Goal: Task Accomplishment & Management: Complete application form

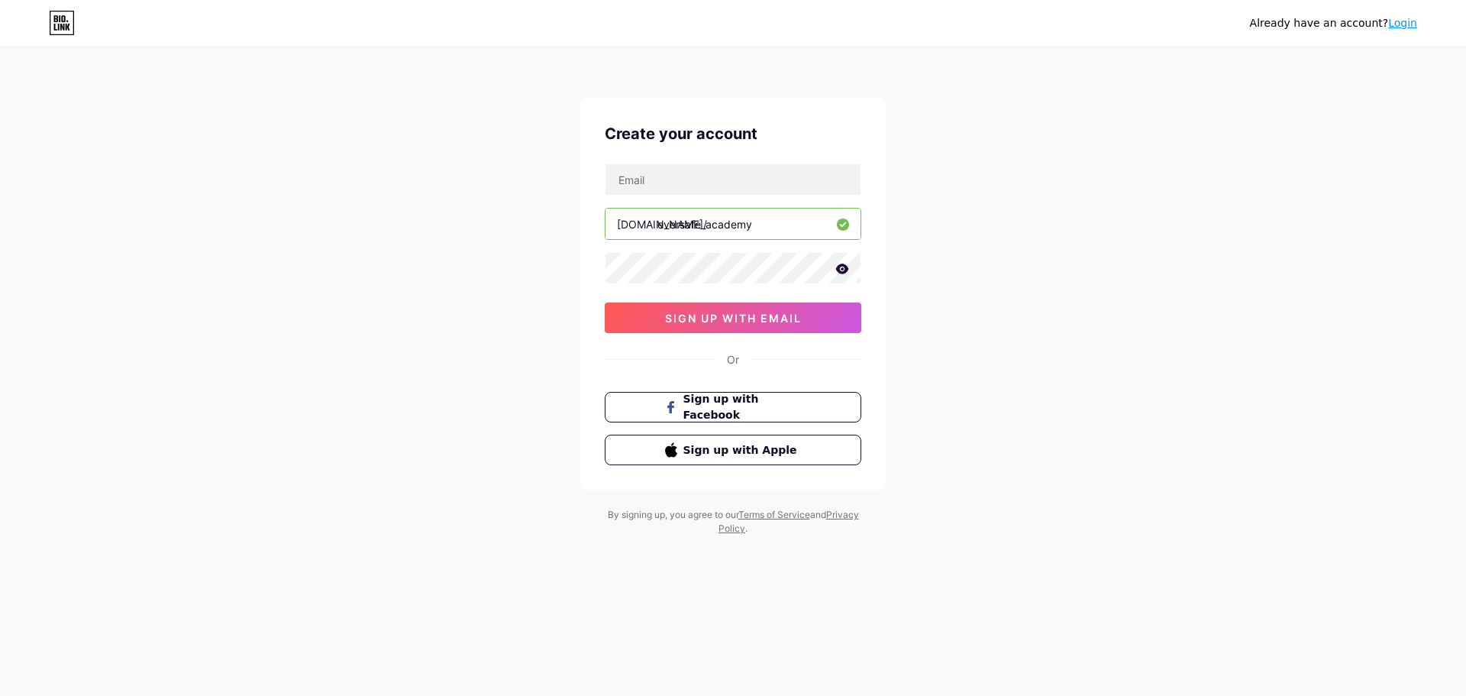
click at [839, 263] on icon at bounding box center [843, 268] width 14 height 11
click at [721, 310] on button "sign up with email" at bounding box center [733, 317] width 257 height 31
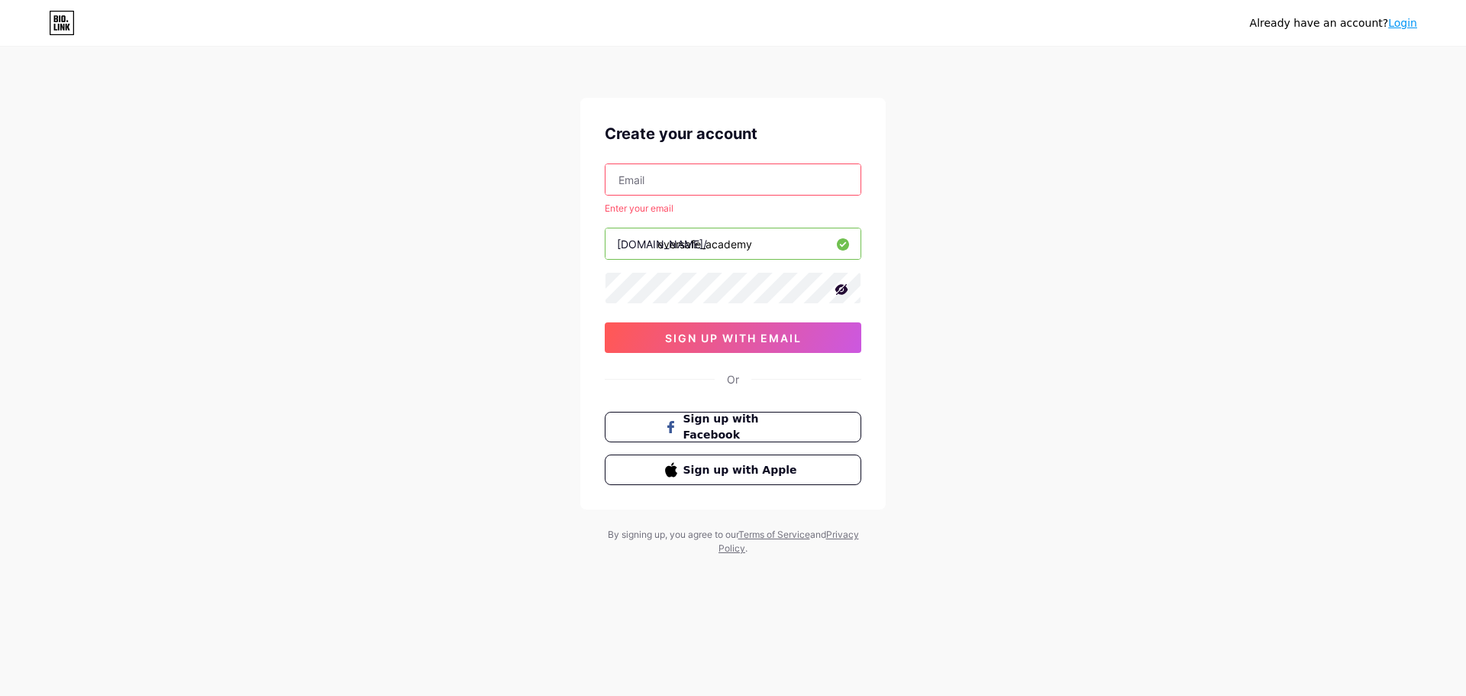
click at [668, 174] on input "text" at bounding box center [733, 179] width 255 height 31
type input "[EMAIL_ADDRESS][DOMAIN_NAME]"
click at [761, 334] on span "sign up with email" at bounding box center [733, 337] width 137 height 13
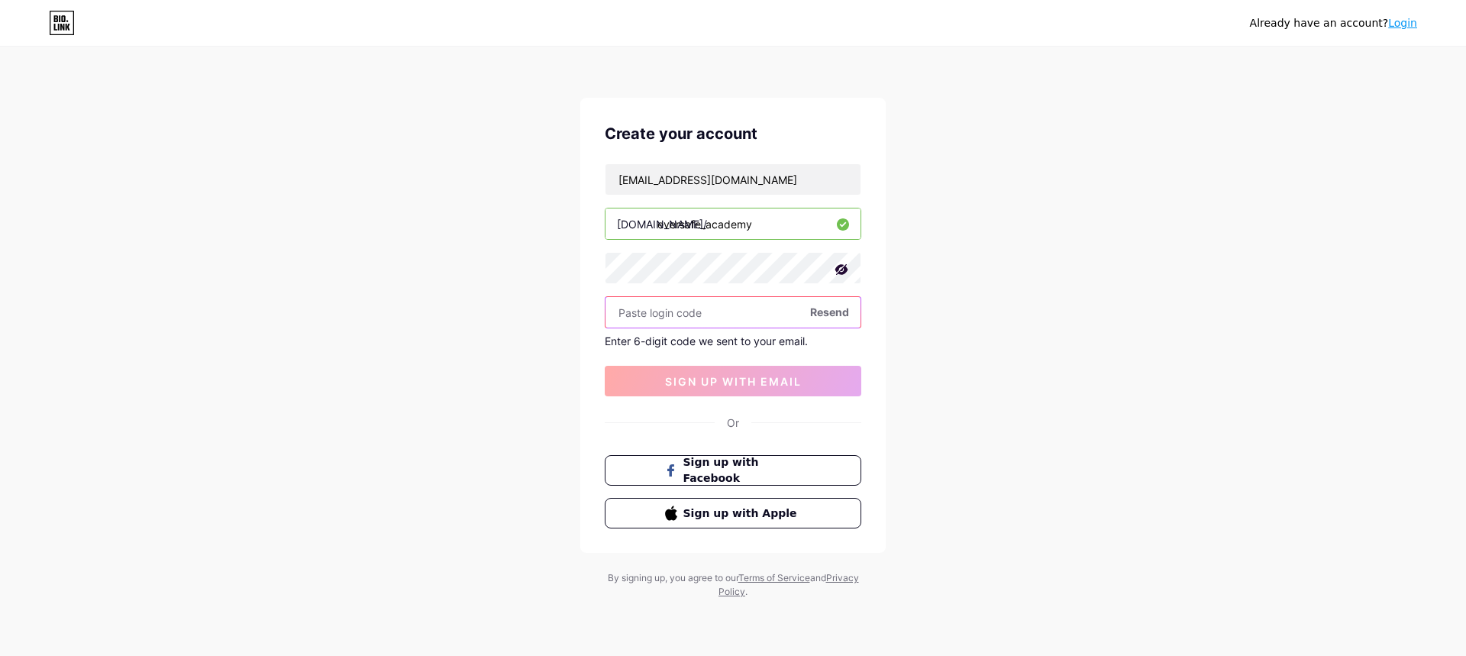
click at [755, 322] on input "text" at bounding box center [733, 312] width 255 height 31
click at [824, 312] on span "Resend" at bounding box center [829, 312] width 39 height 16
click at [722, 308] on input "text" at bounding box center [733, 312] width 255 height 31
click at [831, 315] on span "Resend" at bounding box center [829, 312] width 39 height 16
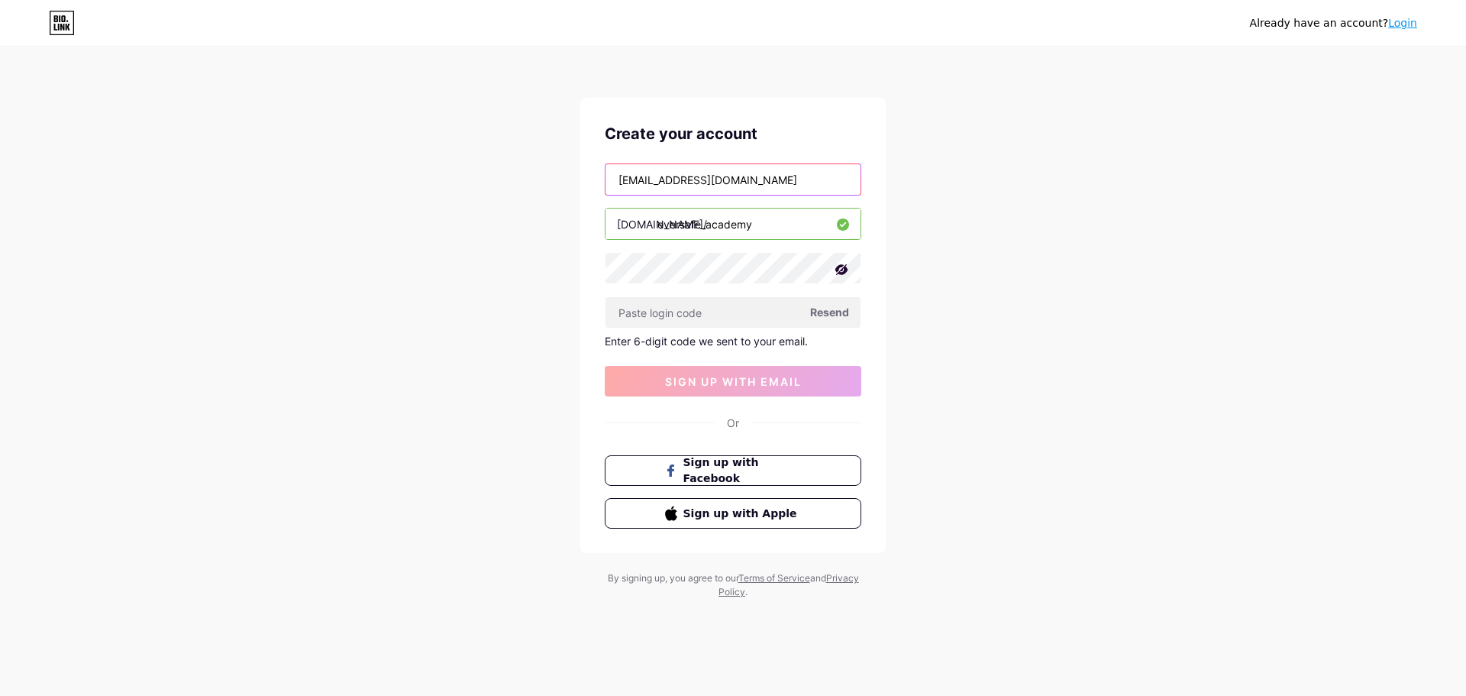
click at [661, 183] on input "[EMAIL_ADDRESS][DOMAIN_NAME]" at bounding box center [733, 179] width 255 height 31
click at [677, 180] on input "[EMAIL_ADDRESS][DOMAIN_NAME]" at bounding box center [733, 179] width 255 height 31
click at [692, 181] on input "[EMAIL_ADDRESS][DOMAIN_NAME]" at bounding box center [733, 179] width 255 height 31
click at [725, 181] on input "[EMAIL_ADDRESS][DOMAIN_NAME]" at bounding box center [733, 179] width 255 height 31
click at [708, 325] on input "text" at bounding box center [733, 312] width 255 height 31
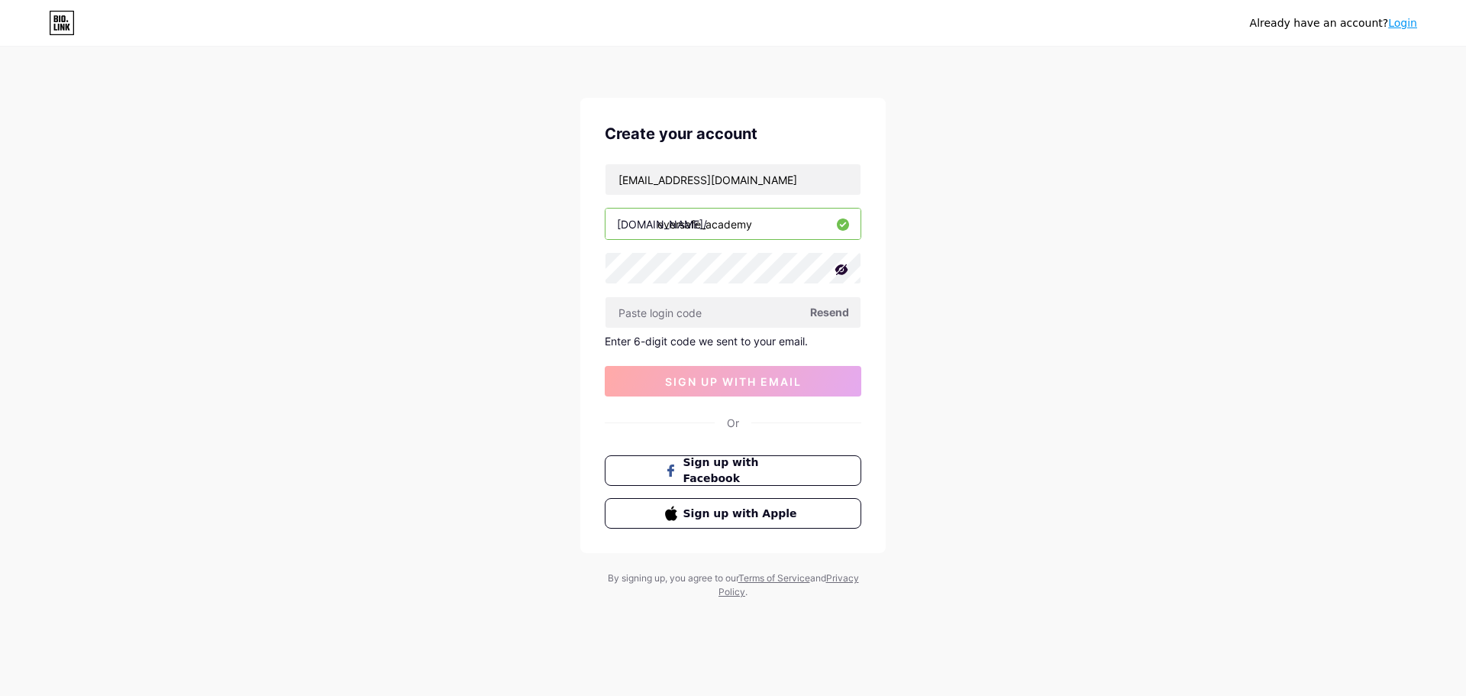
click at [972, 341] on div "Already have an account? Login Create your account [EMAIL_ADDRESS][DOMAIN_NAME]…" at bounding box center [733, 324] width 1466 height 648
click at [681, 325] on input "text" at bounding box center [733, 312] width 255 height 31
click at [702, 318] on input "text" at bounding box center [733, 312] width 255 height 31
click at [841, 267] on icon at bounding box center [841, 269] width 15 height 15
click at [845, 312] on div "Resend" at bounding box center [733, 312] width 257 height 32
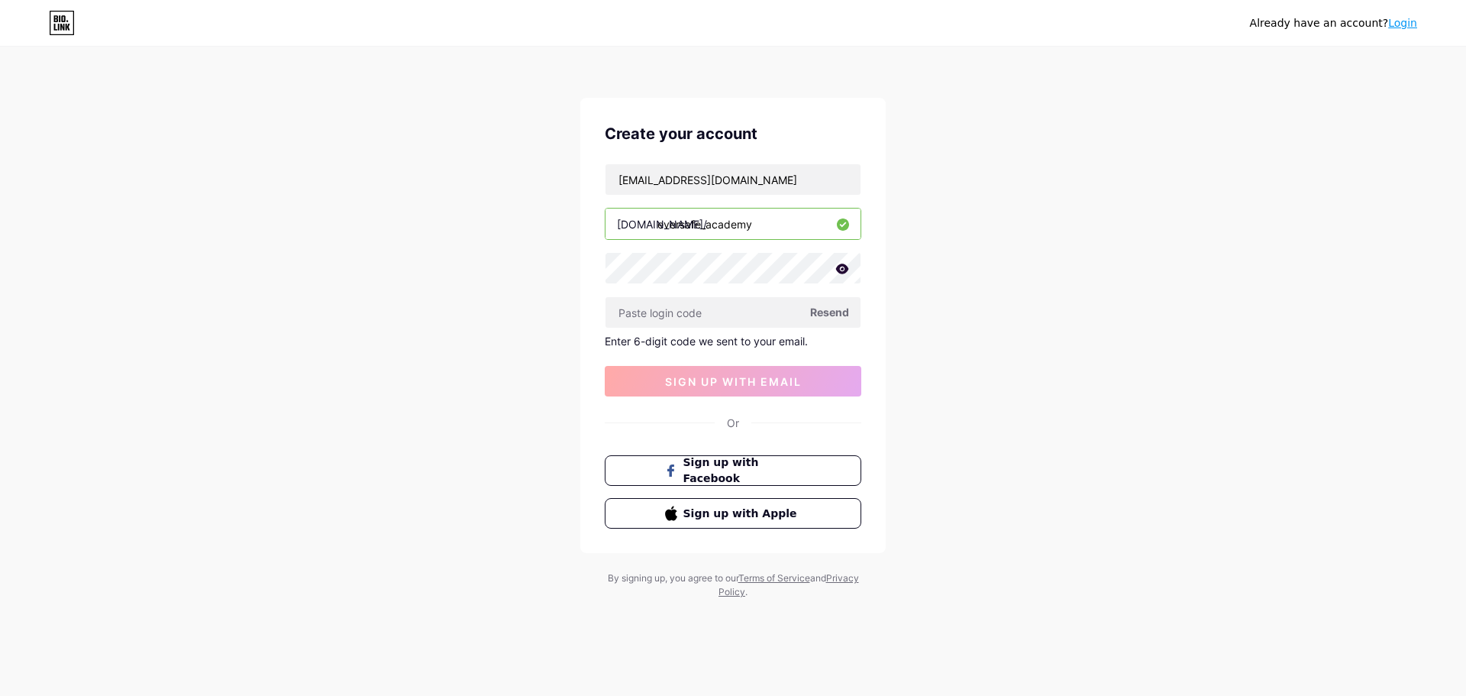
click at [841, 313] on span "Resend" at bounding box center [829, 312] width 39 height 16
click at [817, 311] on span "Resend" at bounding box center [829, 312] width 39 height 16
click at [954, 383] on div "Already have an account? Login Create your account [EMAIL_ADDRESS][DOMAIN_NAME]…" at bounding box center [733, 324] width 1466 height 648
